Goal: Task Accomplishment & Management: Manage account settings

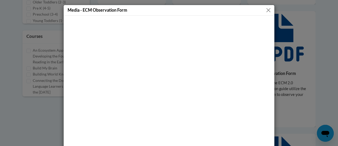
click at [265, 12] on button "Close" at bounding box center [268, 10] width 7 height 7
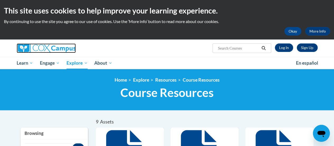
click at [31, 48] on img at bounding box center [46, 48] width 59 height 10
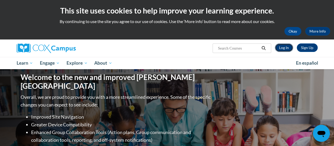
click at [281, 45] on link "Log In" at bounding box center [284, 47] width 18 height 8
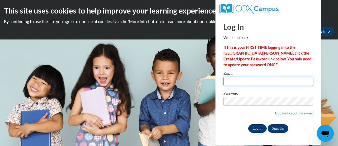
type input "[EMAIL_ADDRESS][DOMAIN_NAME]"
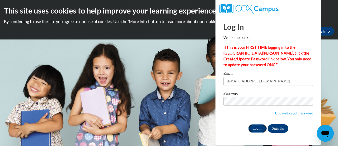
click at [257, 128] on input "Log In" at bounding box center [257, 128] width 19 height 8
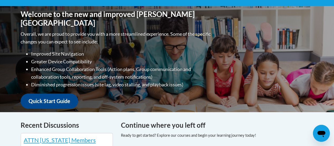
scroll to position [53, 0]
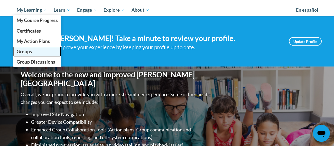
click at [22, 51] on span "Groups" at bounding box center [23, 52] width 15 height 6
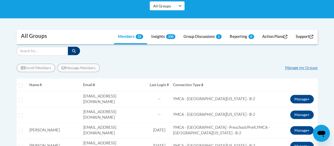
scroll to position [106, 0]
